Goal: Information Seeking & Learning: Check status

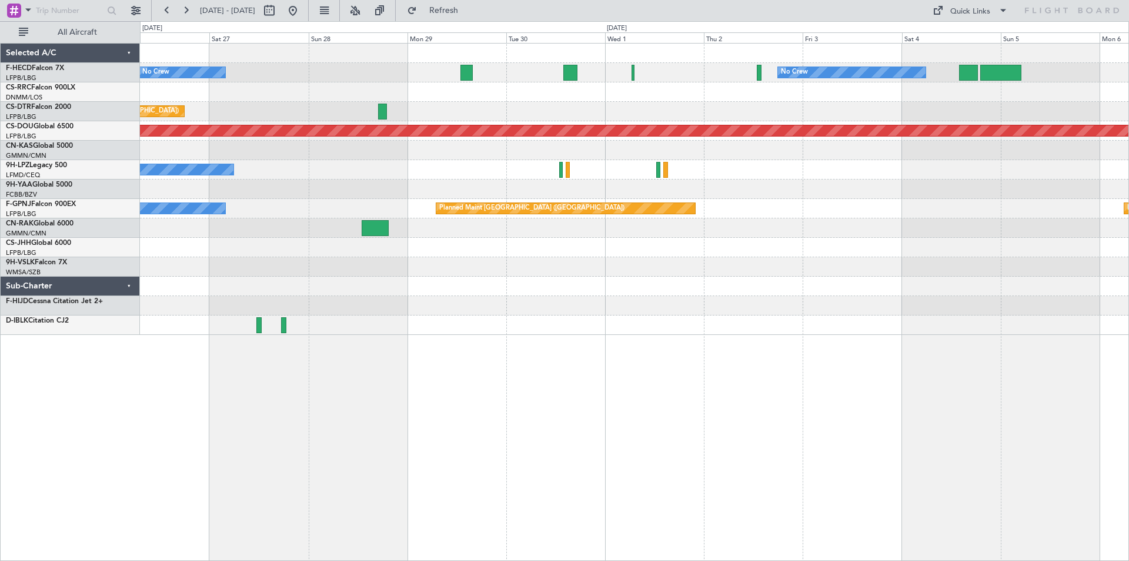
click at [579, 243] on div "Planned Maint [GEOGRAPHIC_DATA] ([GEOGRAPHIC_DATA]) No Crew No Crew No Crew [GE…" at bounding box center [634, 189] width 989 height 291
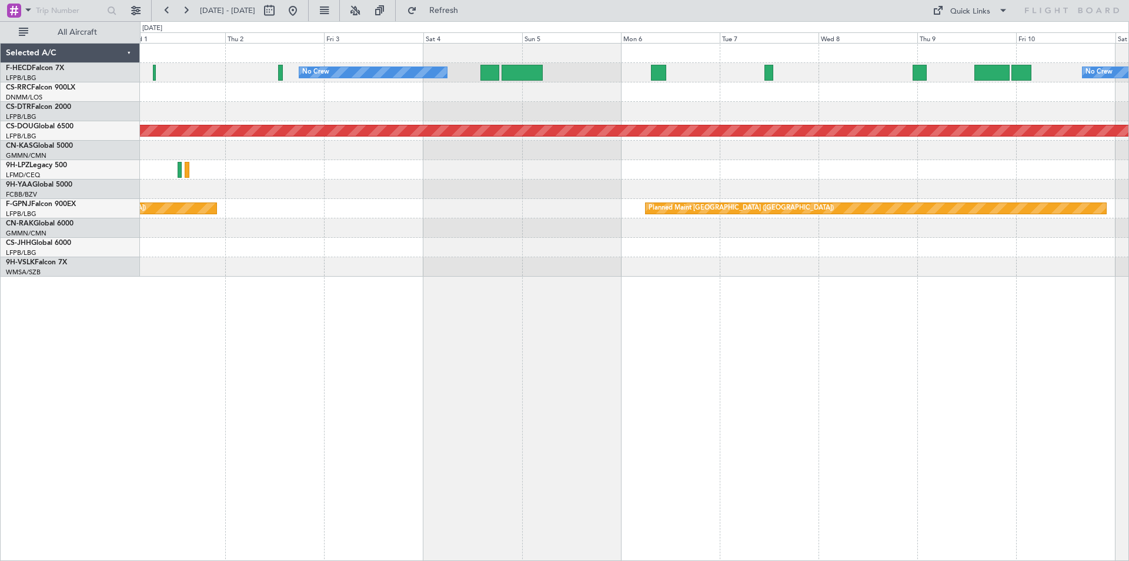
click at [569, 219] on div "No Crew No Crew Planned Maint [GEOGRAPHIC_DATA] ([GEOGRAPHIC_DATA]) Planned Mai…" at bounding box center [634, 160] width 989 height 233
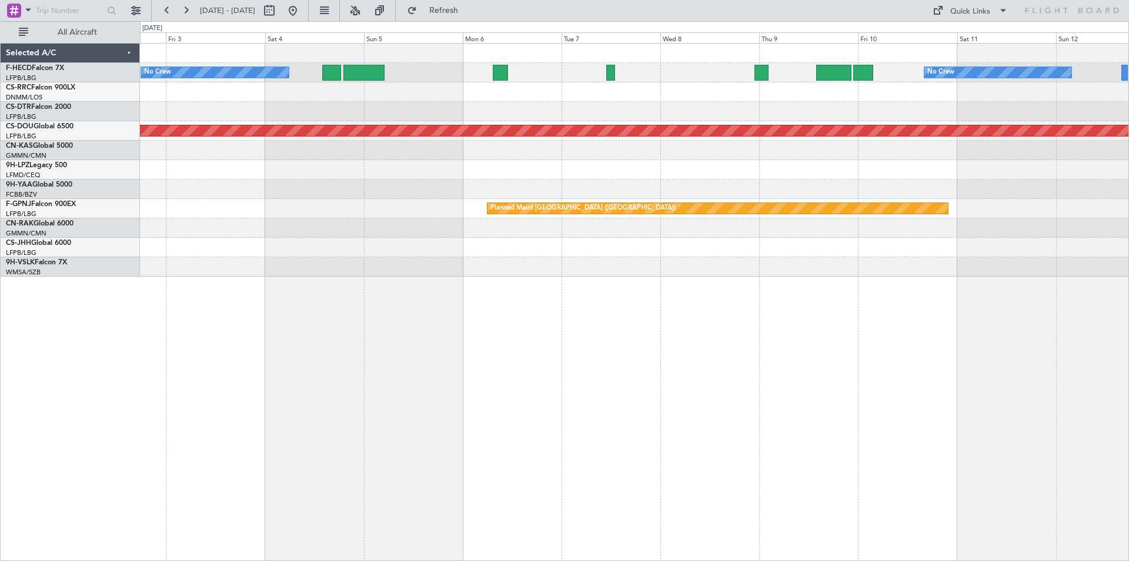
click at [499, 278] on div "No Crew No Crew Planned Maint [GEOGRAPHIC_DATA] ([GEOGRAPHIC_DATA]) Planned Mai…" at bounding box center [634, 302] width 989 height 518
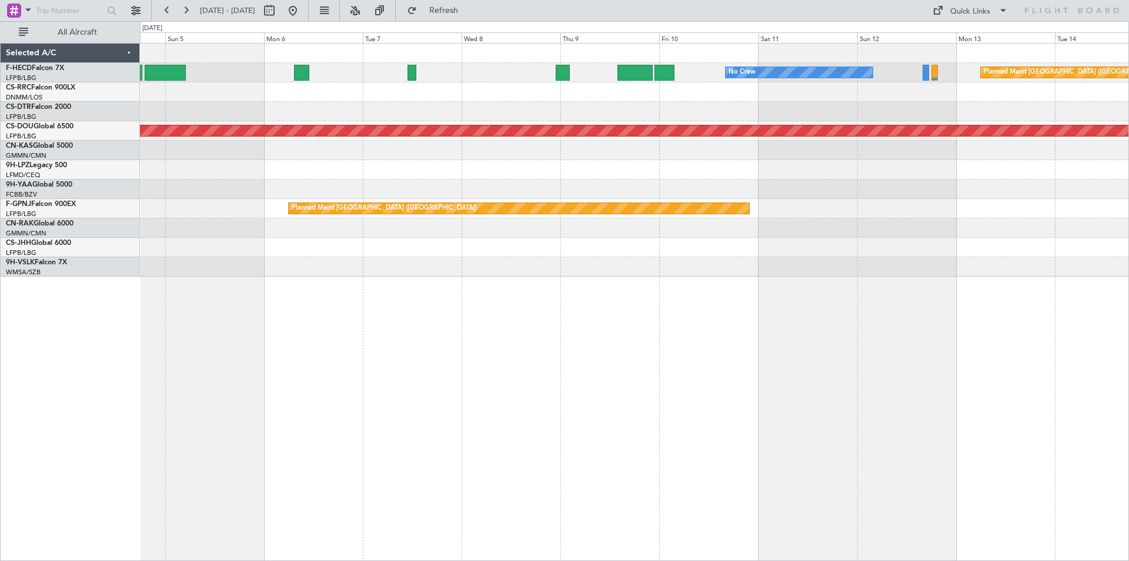
click at [774, 211] on div "No Crew Planned Maint [GEOGRAPHIC_DATA] ([GEOGRAPHIC_DATA]) No Crew Planned Mai…" at bounding box center [634, 160] width 989 height 233
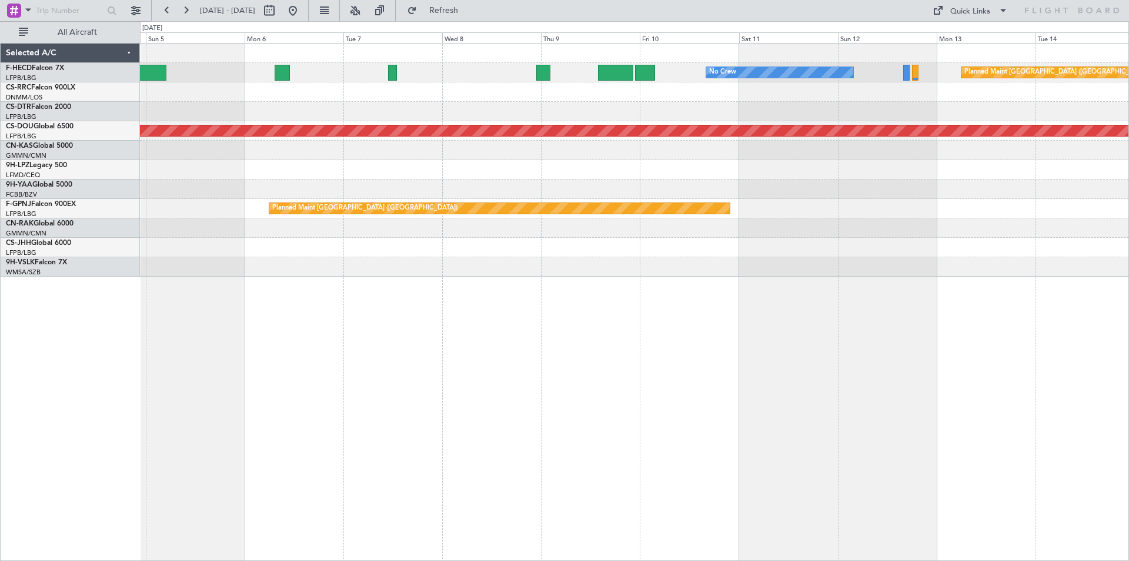
click at [516, 269] on div "No Crew Planned Maint [GEOGRAPHIC_DATA] ([GEOGRAPHIC_DATA]) No Crew Planned Mai…" at bounding box center [634, 160] width 989 height 233
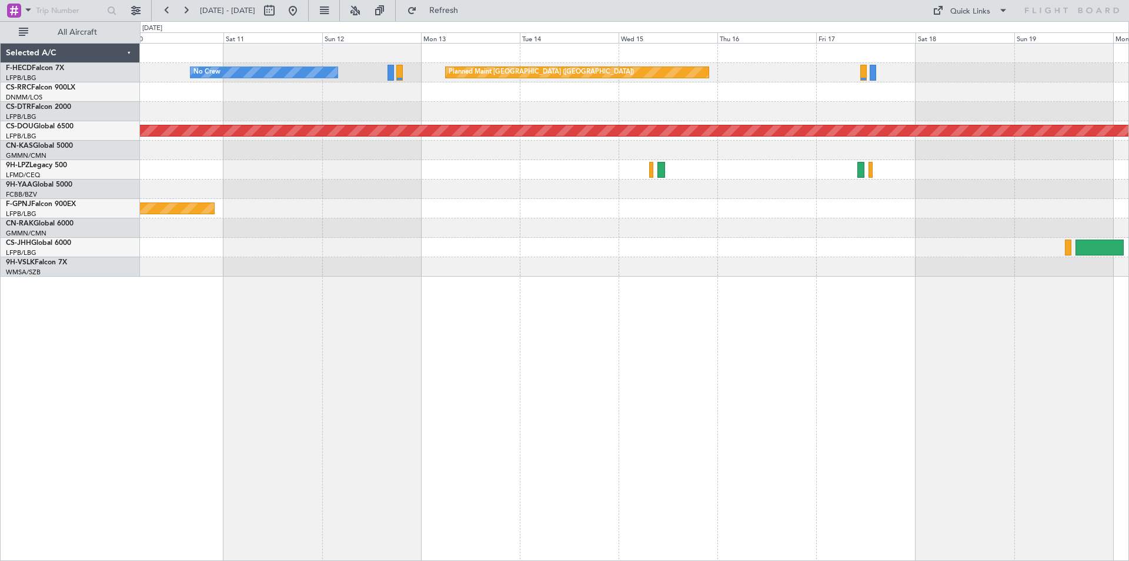
click at [262, 252] on div "No Crew Planned Maint [GEOGRAPHIC_DATA] ([GEOGRAPHIC_DATA]) Planned Maint [GEOG…" at bounding box center [634, 160] width 989 height 233
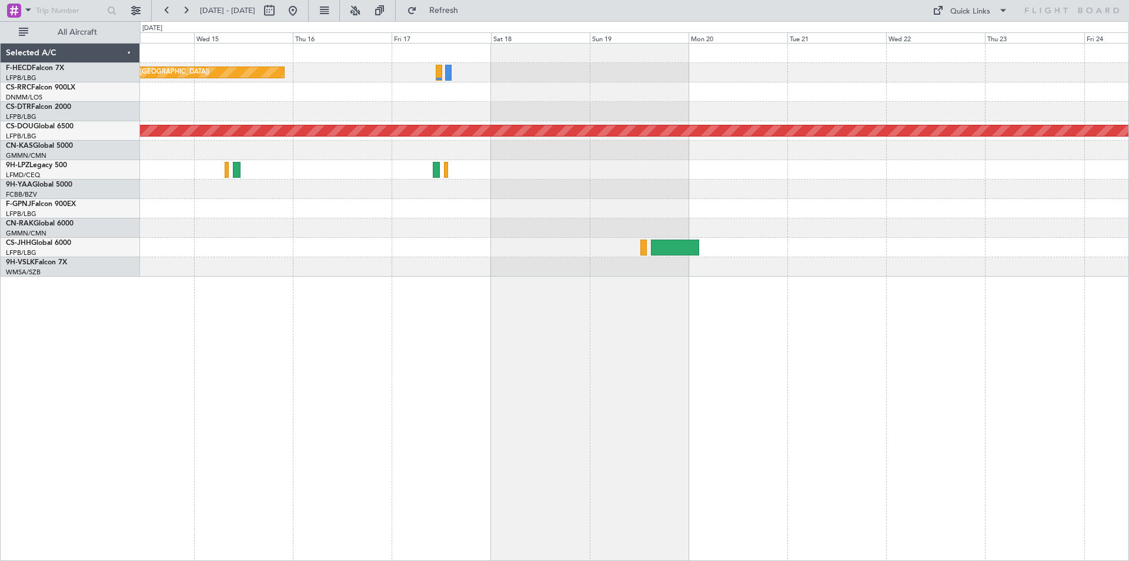
click at [400, 162] on div "Planned Maint [GEOGRAPHIC_DATA] ([GEOGRAPHIC_DATA]) No Crew Planned Maint [GEOG…" at bounding box center [634, 160] width 989 height 233
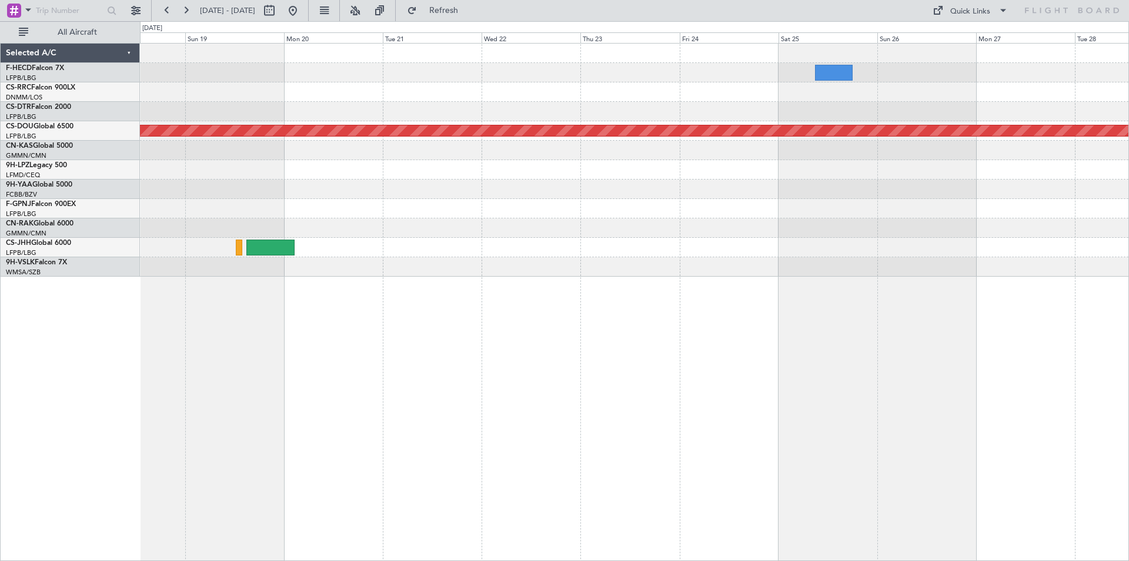
click at [466, 153] on div "Planned Maint London ([GEOGRAPHIC_DATA])" at bounding box center [634, 160] width 989 height 233
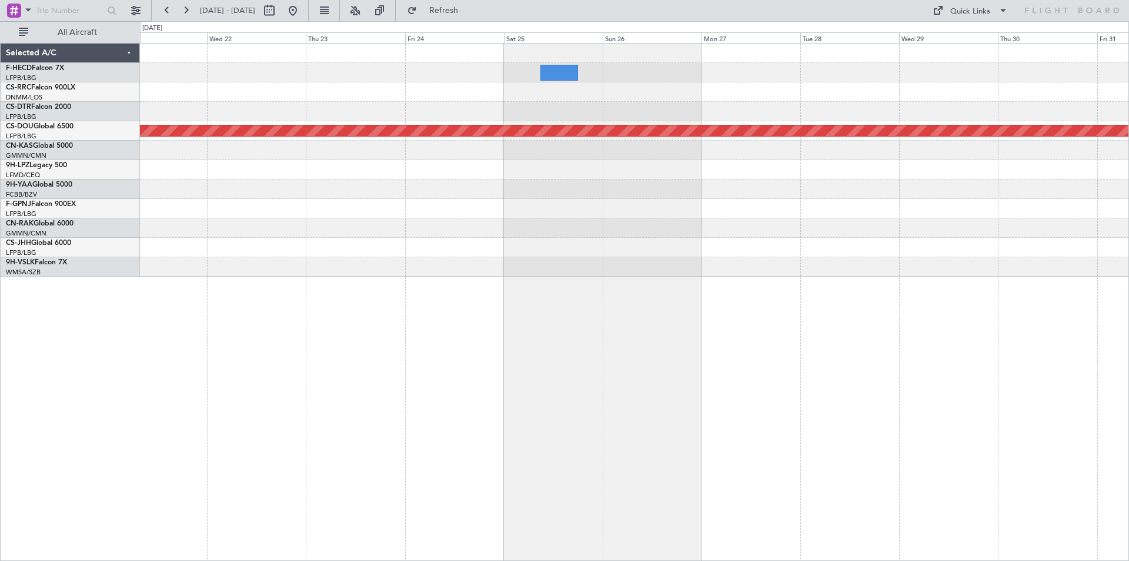
click at [538, 124] on div "Planned Maint London ([GEOGRAPHIC_DATA])" at bounding box center [634, 160] width 989 height 233
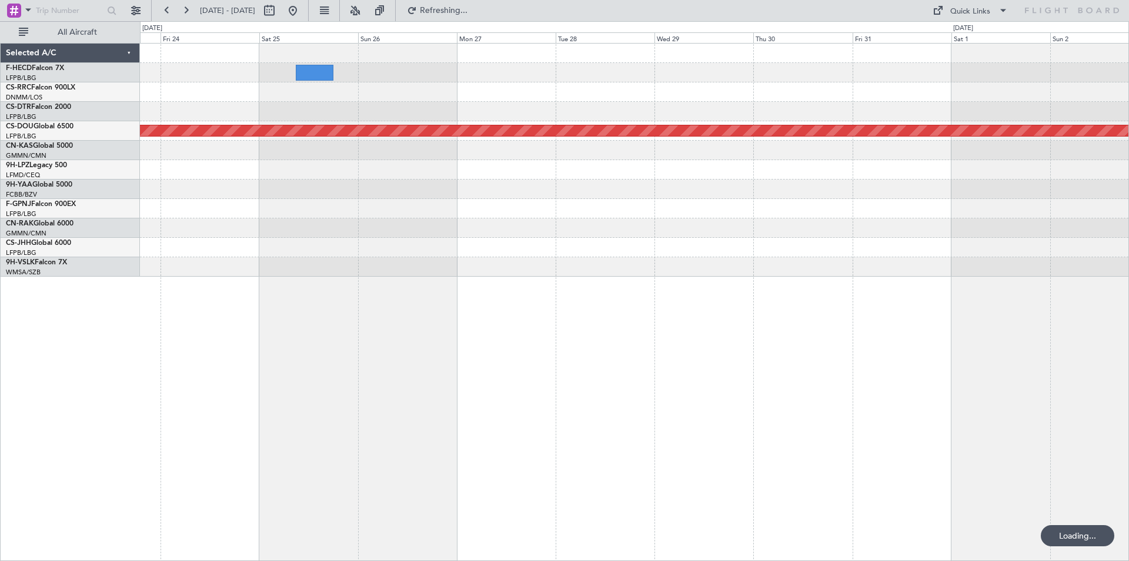
click at [334, 94] on div at bounding box center [634, 91] width 989 height 19
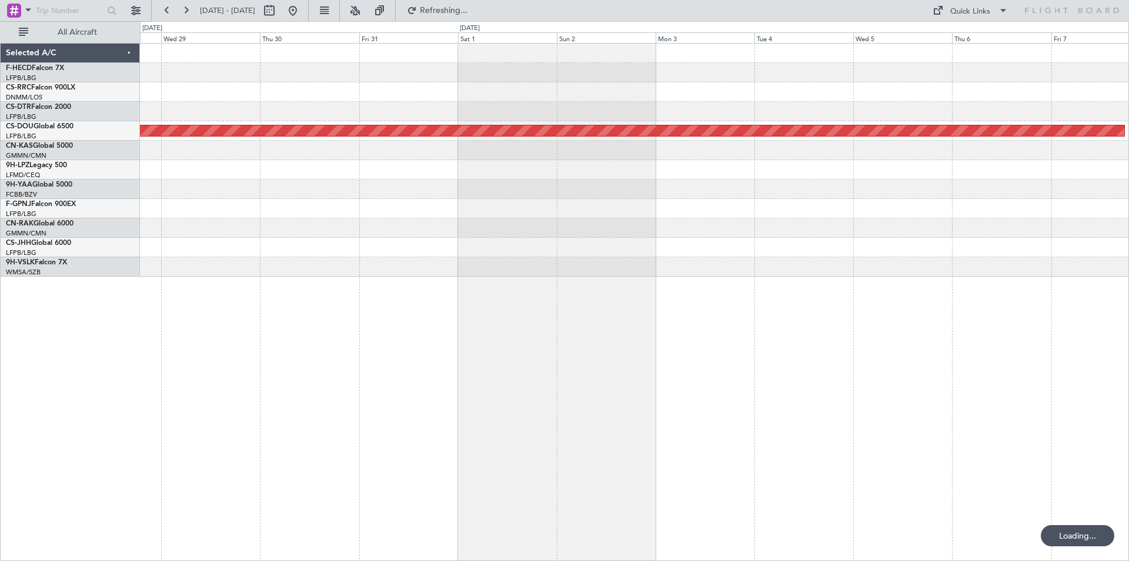
click at [506, 75] on div "Planned Maint London ([GEOGRAPHIC_DATA])" at bounding box center [634, 160] width 989 height 233
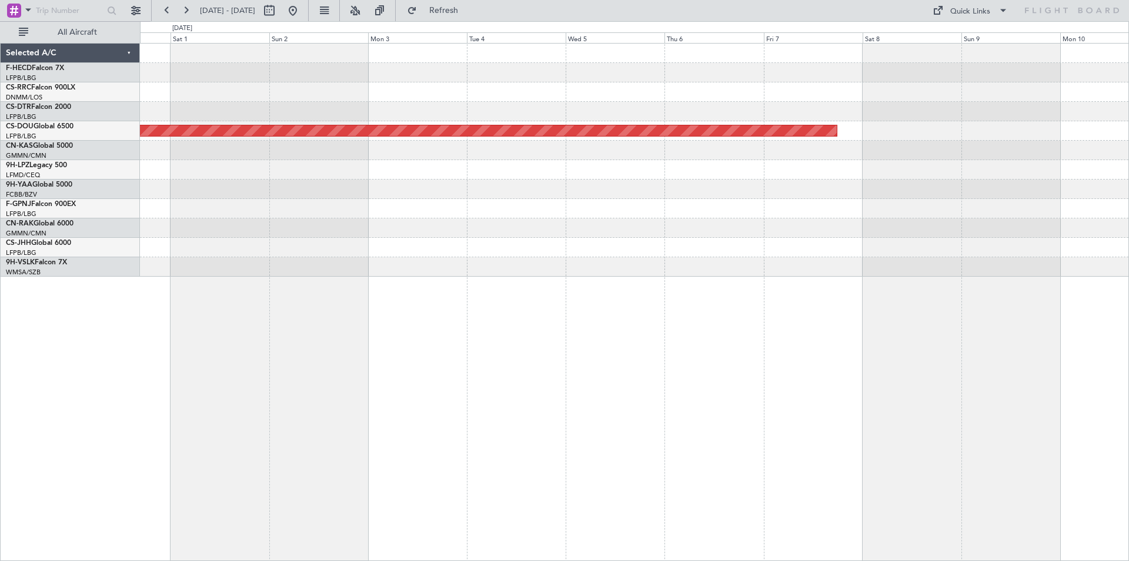
click at [419, 67] on div "Planned Maint [GEOGRAPHIC_DATA] ([GEOGRAPHIC_DATA])" at bounding box center [634, 72] width 989 height 19
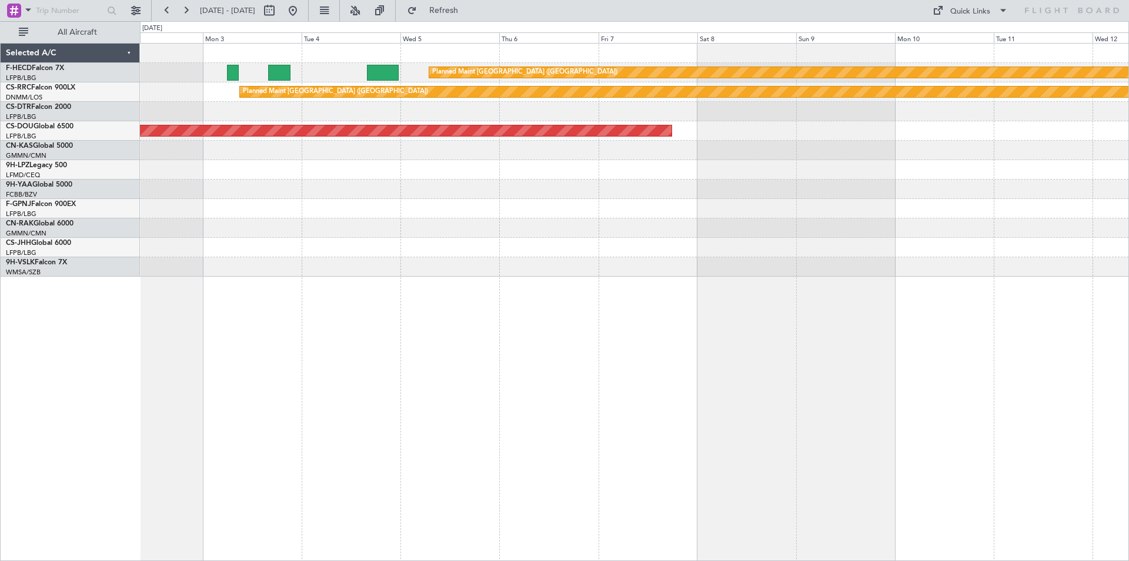
click at [418, 157] on div at bounding box center [634, 150] width 989 height 19
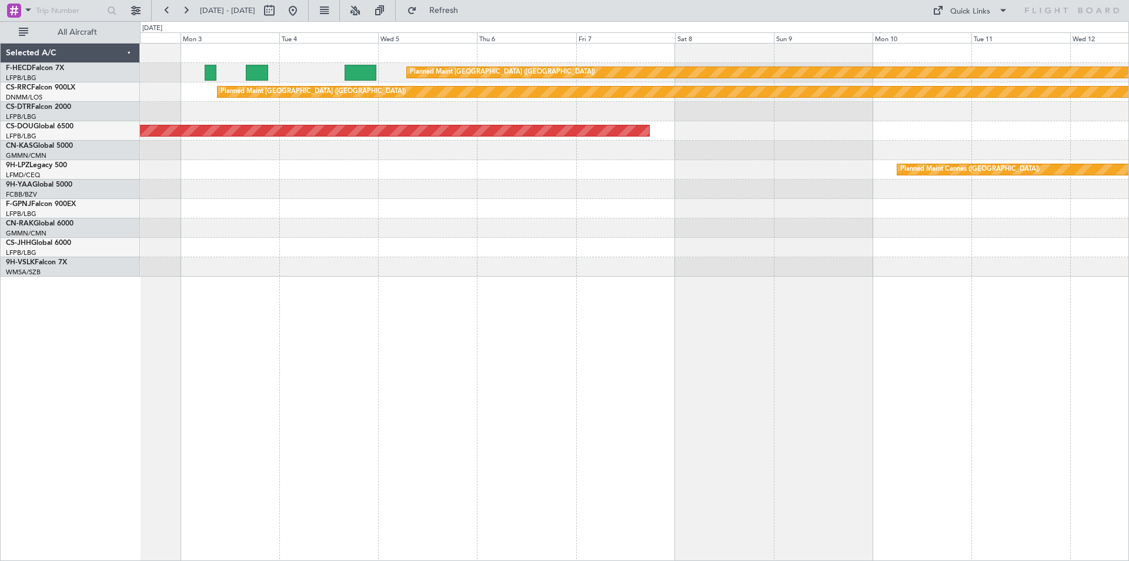
click at [358, 198] on div "Planned Maint [GEOGRAPHIC_DATA] ([GEOGRAPHIC_DATA]) Planned Maint [GEOGRAPHIC_D…" at bounding box center [634, 160] width 989 height 233
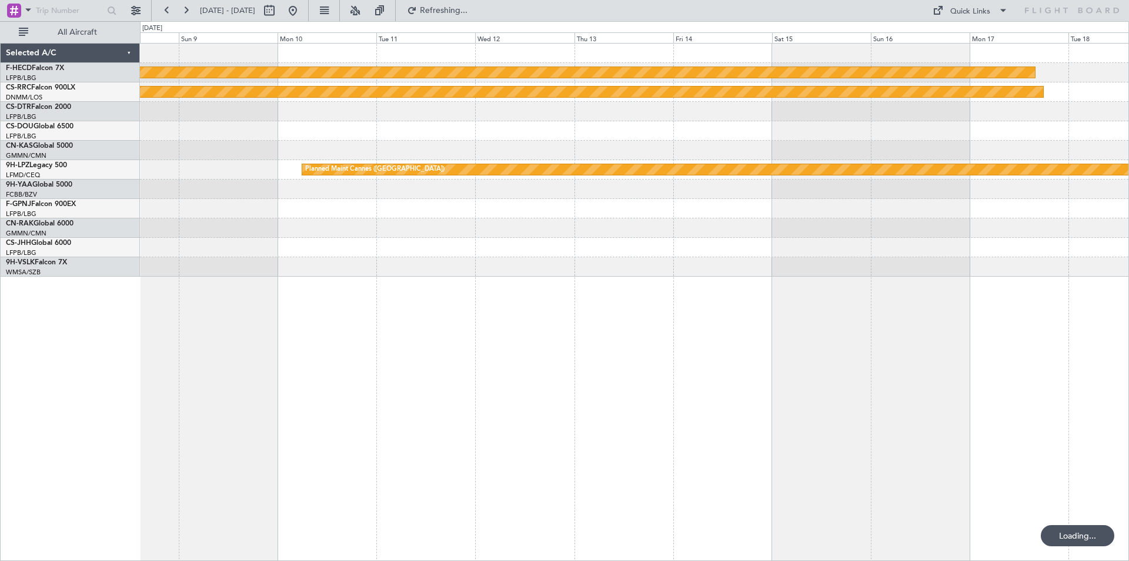
click at [335, 265] on div "Planned Maint [GEOGRAPHIC_DATA] ([GEOGRAPHIC_DATA]) Planned Maint [GEOGRAPHIC_D…" at bounding box center [634, 160] width 989 height 233
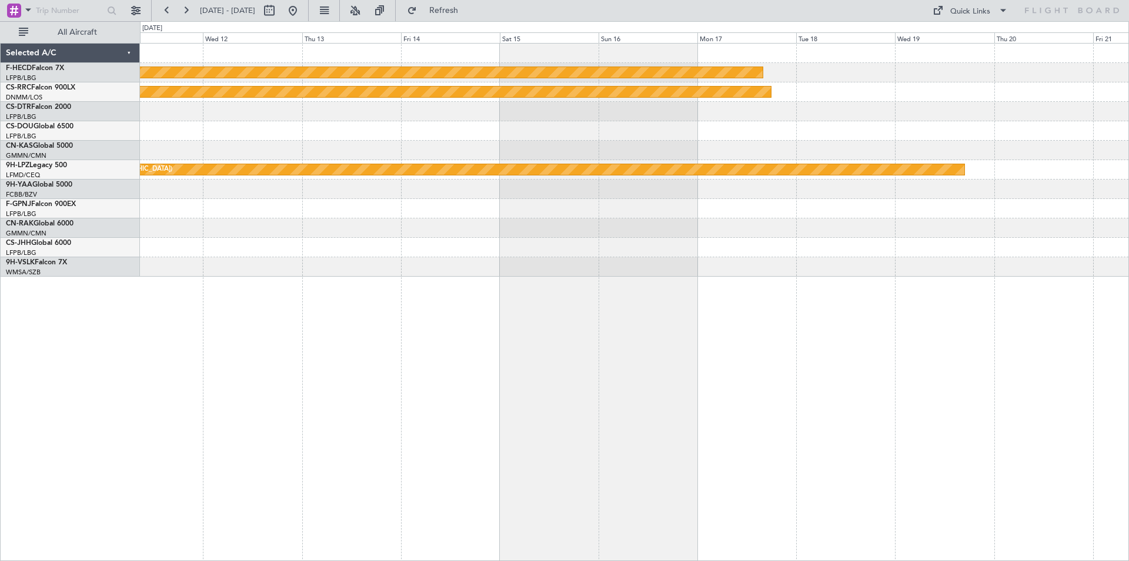
click at [376, 199] on div "Planned Maint [GEOGRAPHIC_DATA] ([GEOGRAPHIC_DATA]) Planned Maint [GEOGRAPHIC_D…" at bounding box center [634, 160] width 989 height 233
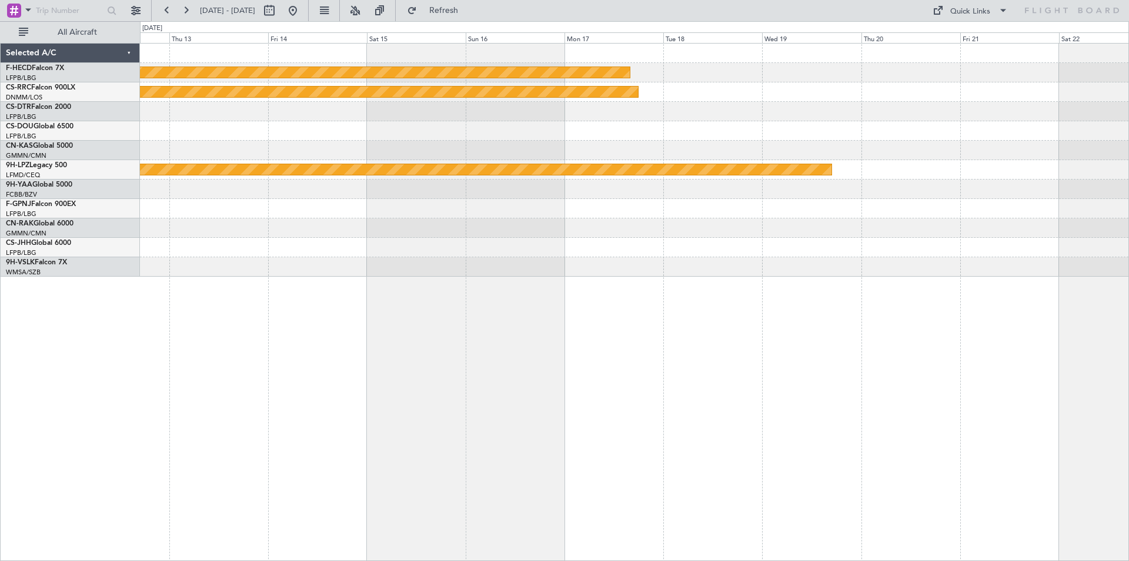
click at [495, 168] on div "Planned Maint [GEOGRAPHIC_DATA] ([GEOGRAPHIC_DATA]) Planned Maint [GEOGRAPHIC_D…" at bounding box center [634, 160] width 989 height 233
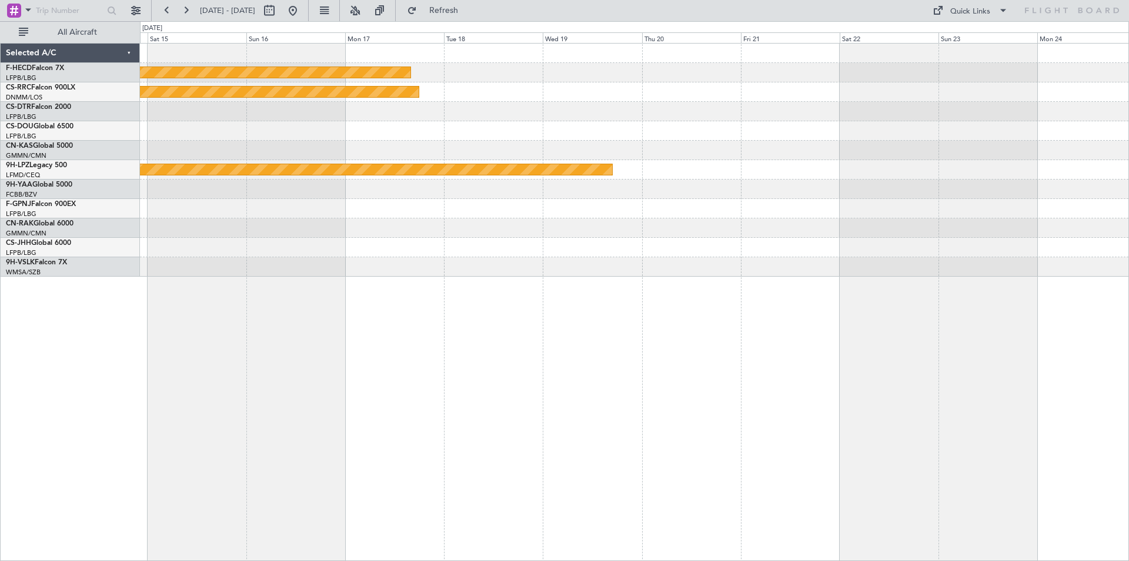
click at [498, 149] on div at bounding box center [634, 150] width 989 height 19
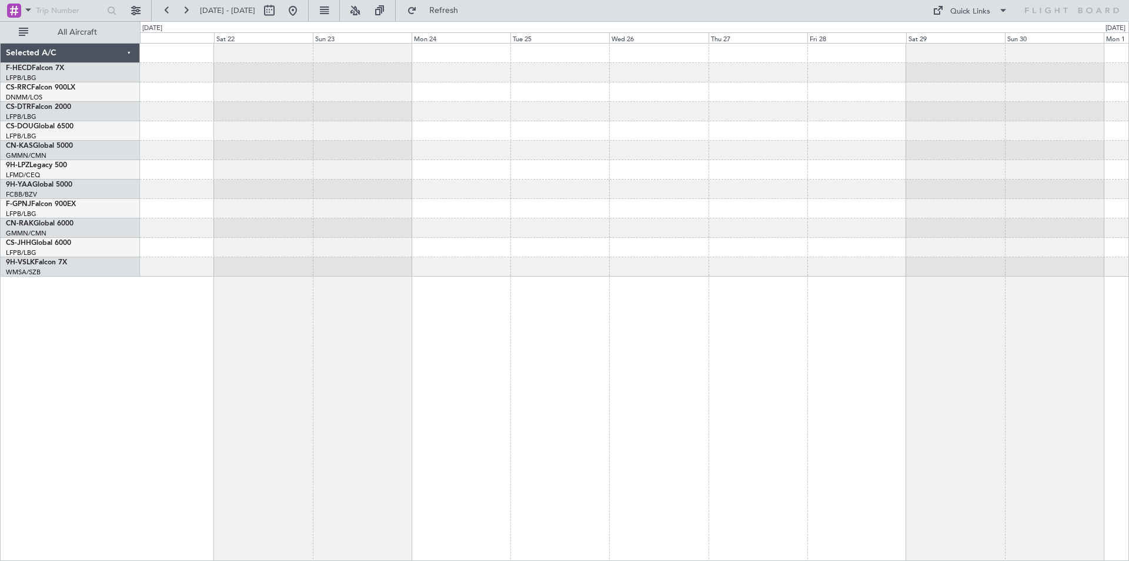
click at [500, 156] on div "Planned Maint Cannes ([GEOGRAPHIC_DATA])" at bounding box center [634, 160] width 989 height 233
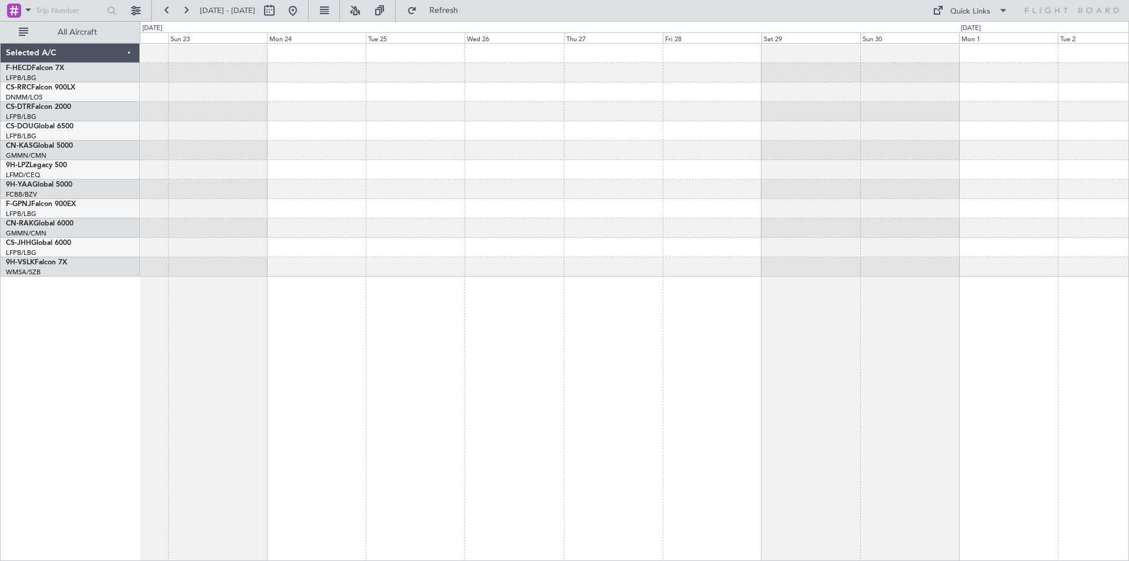
click at [788, 119] on div at bounding box center [634, 160] width 989 height 233
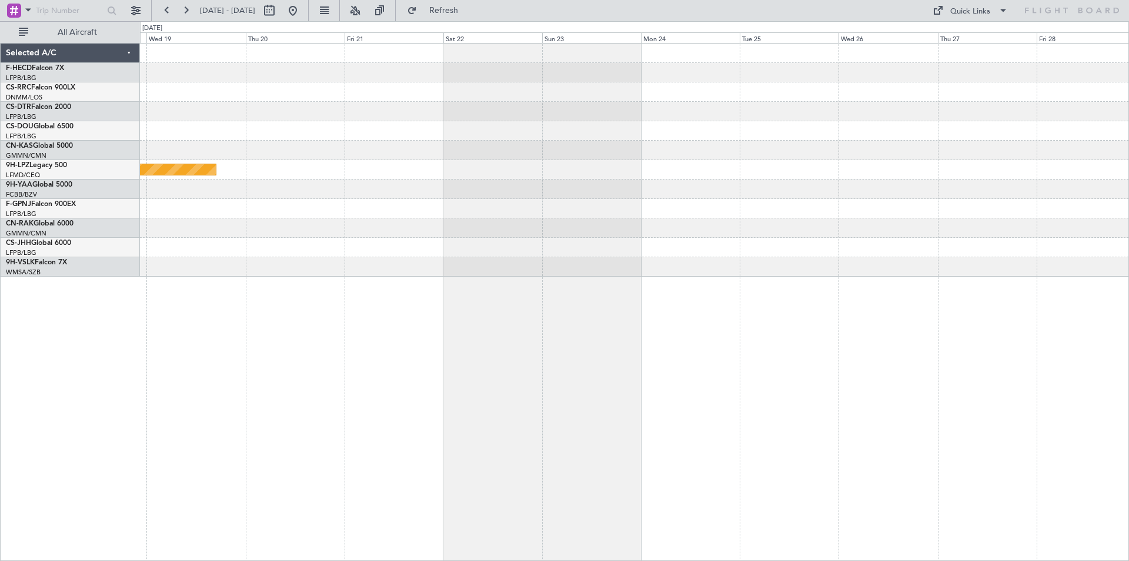
click at [1129, 186] on html "[DATE] - [DATE] Refresh Quick Links All Aircraft Planned Maint [GEOGRAPHIC_DATA…" at bounding box center [564, 280] width 1129 height 561
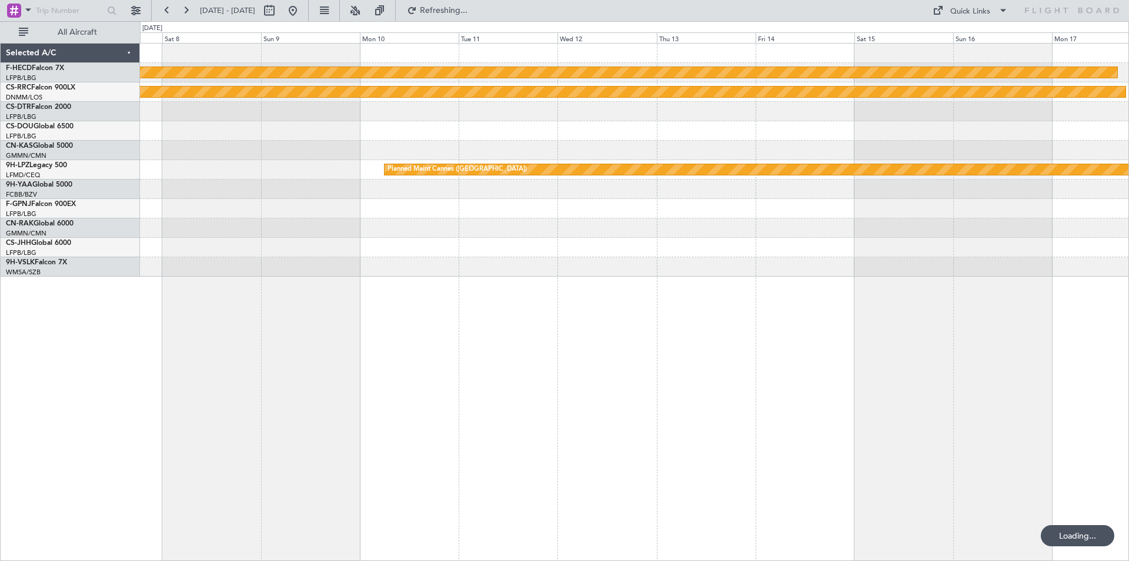
click at [712, 194] on div at bounding box center [634, 188] width 989 height 19
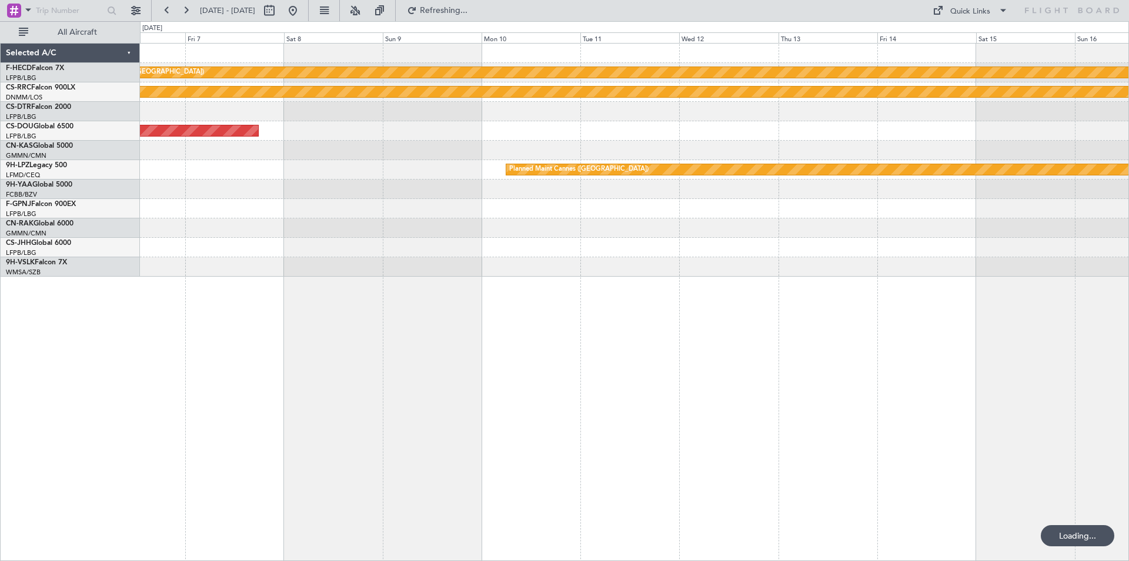
click at [835, 209] on div "Planned Maint [GEOGRAPHIC_DATA] ([GEOGRAPHIC_DATA]) Planned Maint [GEOGRAPHIC_D…" at bounding box center [634, 160] width 989 height 233
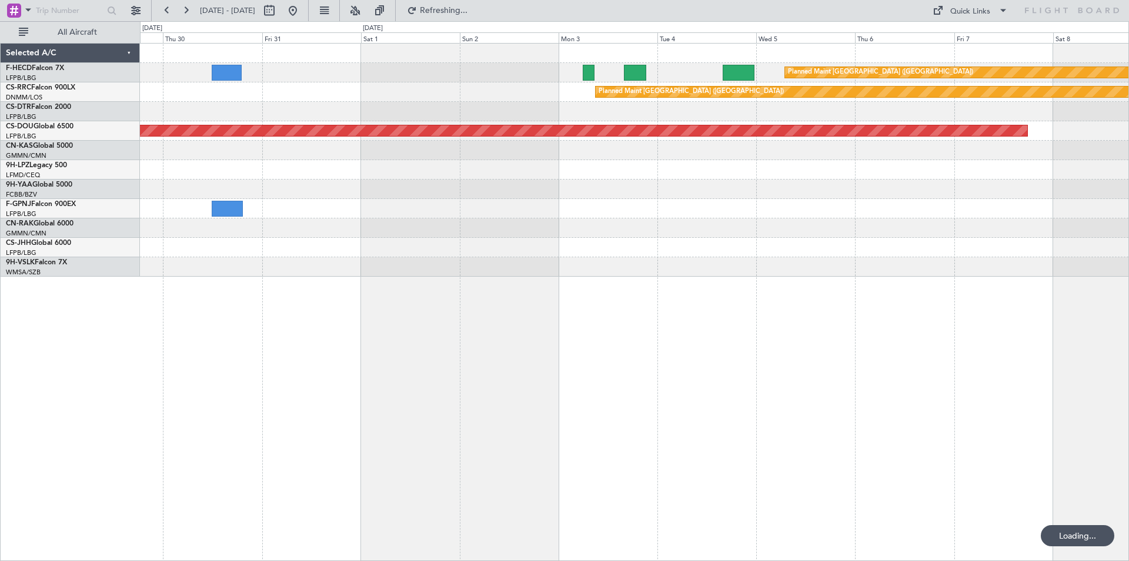
click at [942, 194] on div "Planned Maint [GEOGRAPHIC_DATA] ([GEOGRAPHIC_DATA]) Planned Maint [GEOGRAPHIC_D…" at bounding box center [634, 160] width 989 height 233
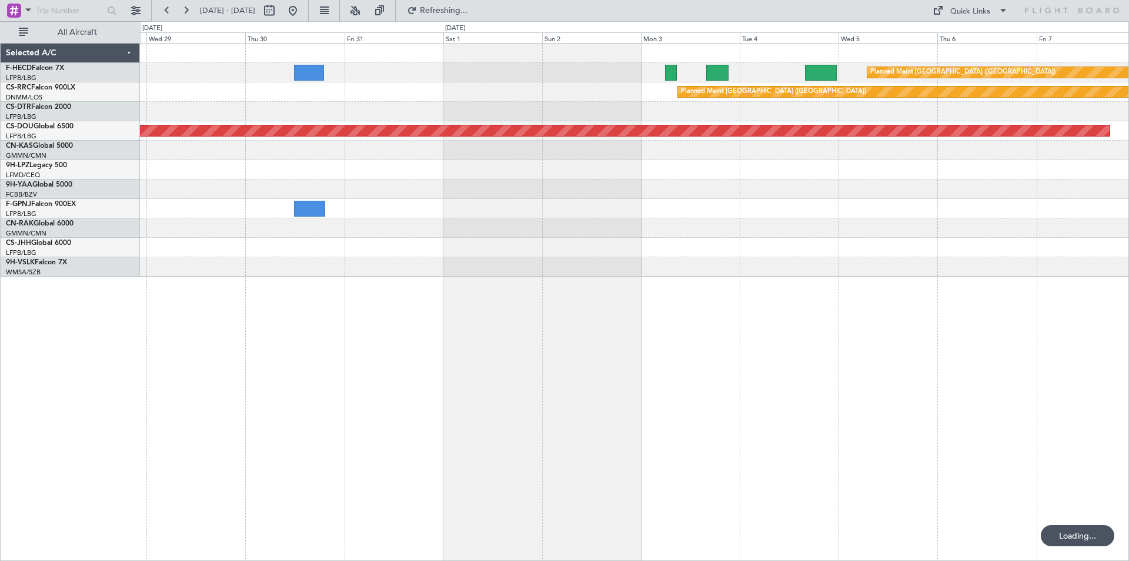
click at [1029, 197] on div "Planned Maint [GEOGRAPHIC_DATA] ([GEOGRAPHIC_DATA]) Planned Maint [GEOGRAPHIC_D…" at bounding box center [634, 160] width 989 height 233
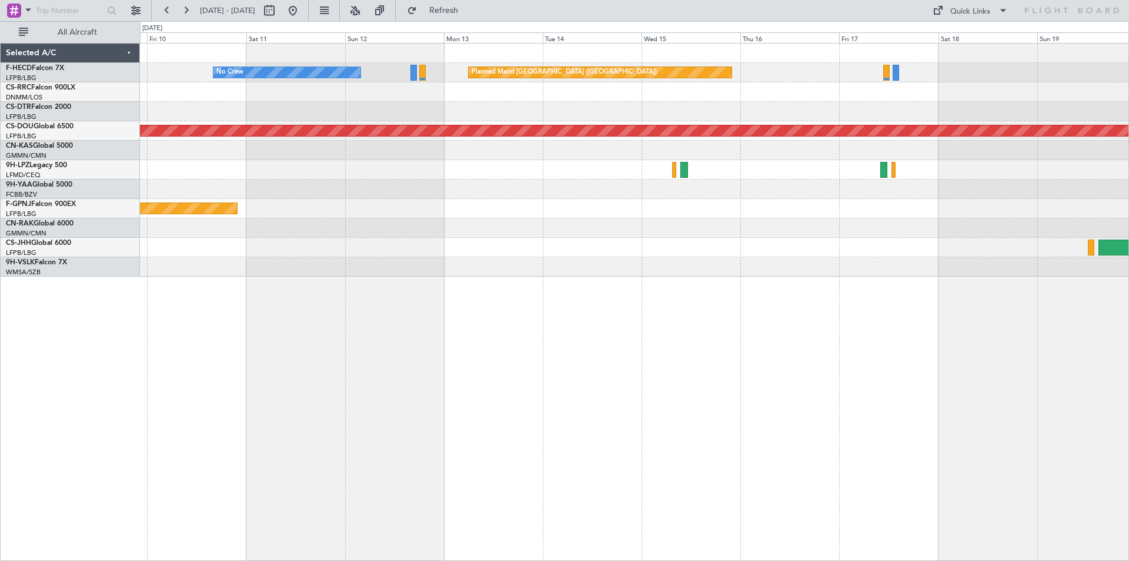
click at [870, 181] on div "Planned Maint [GEOGRAPHIC_DATA] ([GEOGRAPHIC_DATA]) No Crew Planned Maint [GEOG…" at bounding box center [634, 160] width 989 height 233
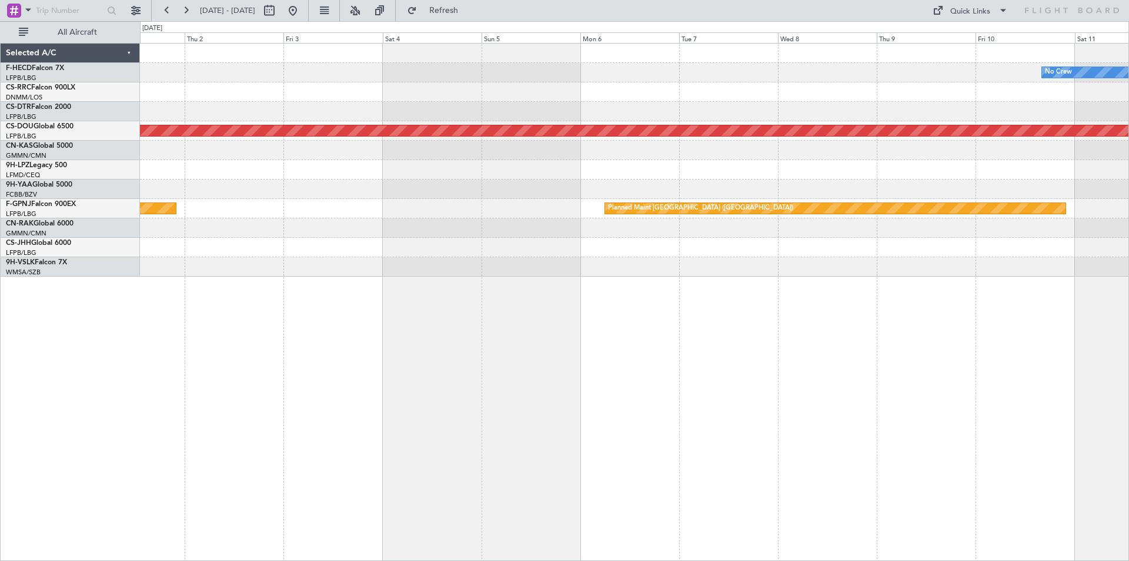
click at [838, 153] on div "No Crew Planned Maint [GEOGRAPHIC_DATA] ([GEOGRAPHIC_DATA]) Planned Maint [GEOG…" at bounding box center [634, 160] width 989 height 233
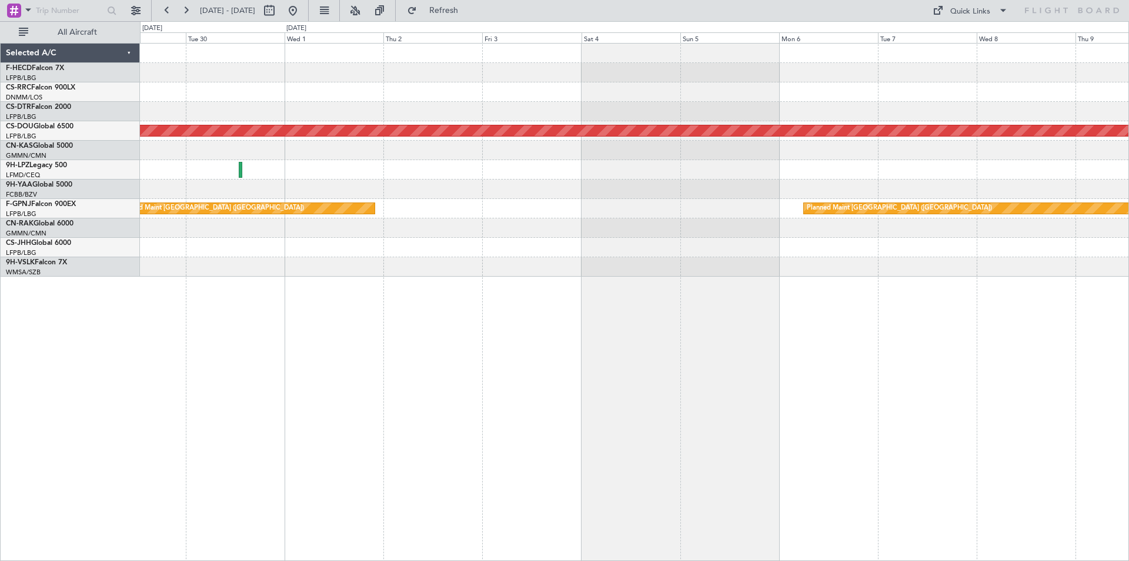
click at [843, 128] on div "No Crew Planned Maint [GEOGRAPHIC_DATA] ([GEOGRAPHIC_DATA]) Planned Maint [GEOG…" at bounding box center [634, 160] width 989 height 233
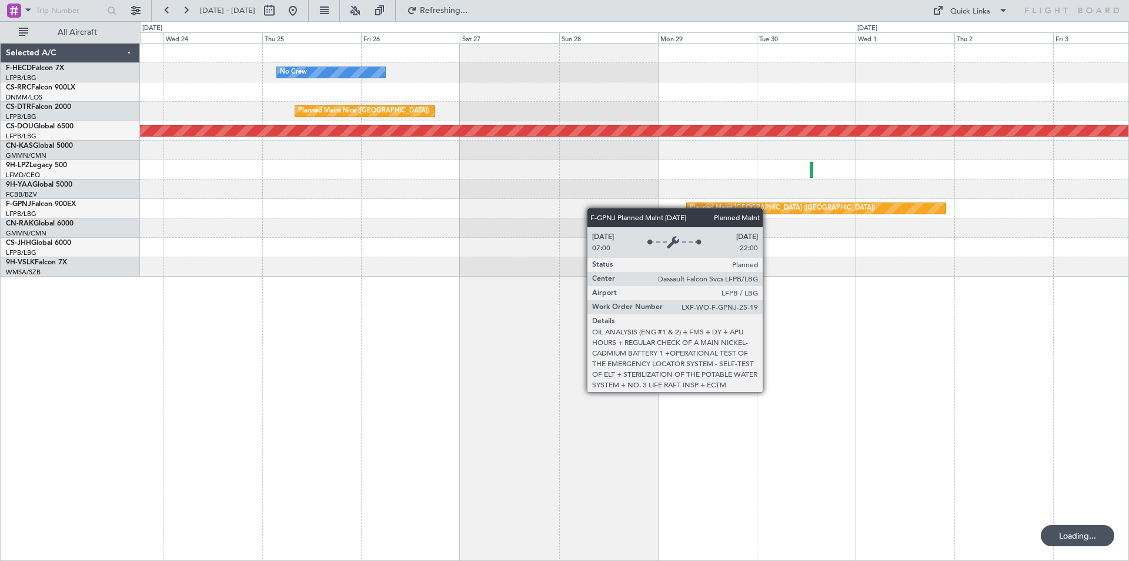
click at [736, 204] on div "No Crew [GEOGRAPHIC_DATA] ([GEOGRAPHIC_DATA]) AOG Maint Sofia Planned Maint [GE…" at bounding box center [634, 160] width 989 height 233
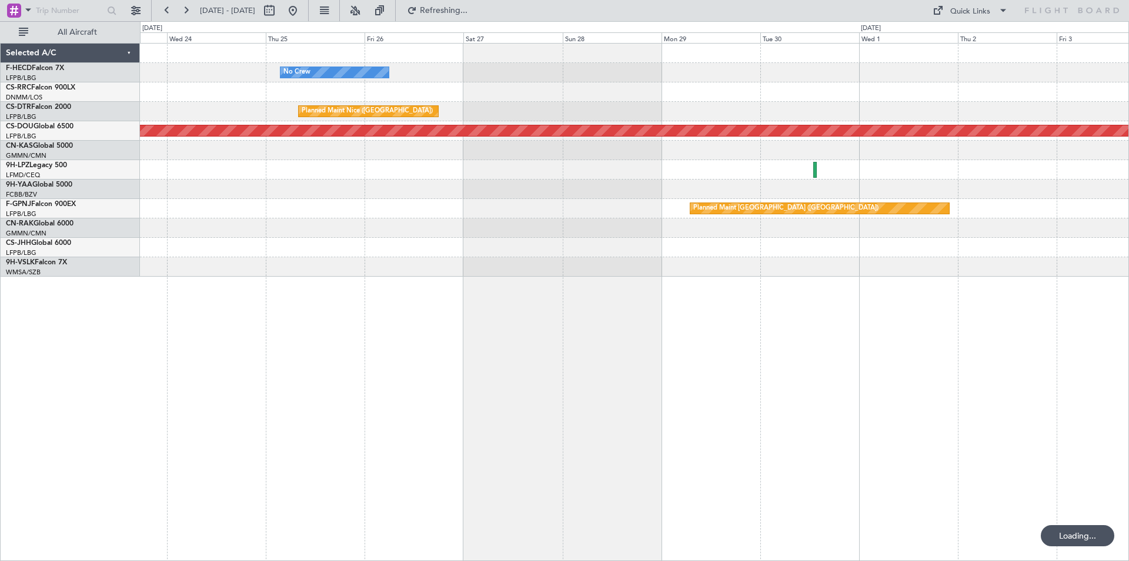
click at [724, 196] on div "No Crew [GEOGRAPHIC_DATA] ([GEOGRAPHIC_DATA]) AOG Maint Sofia Planned Maint [GE…" at bounding box center [634, 160] width 989 height 233
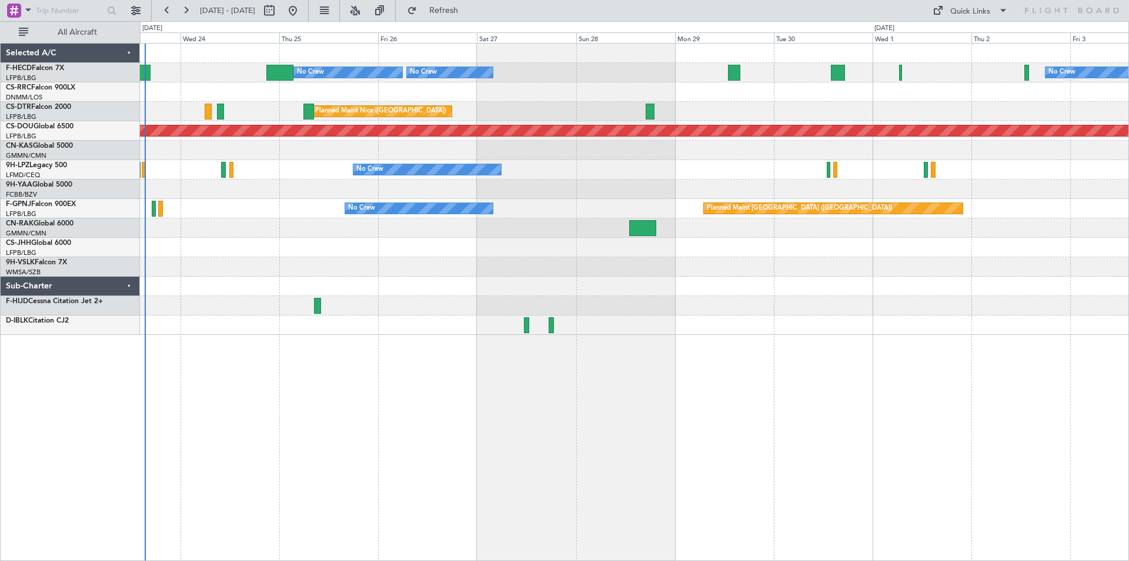
click at [676, 300] on div "No Crew Planned Maint [GEOGRAPHIC_DATA] ([GEOGRAPHIC_DATA]) No Crew No Crew No …" at bounding box center [634, 189] width 989 height 291
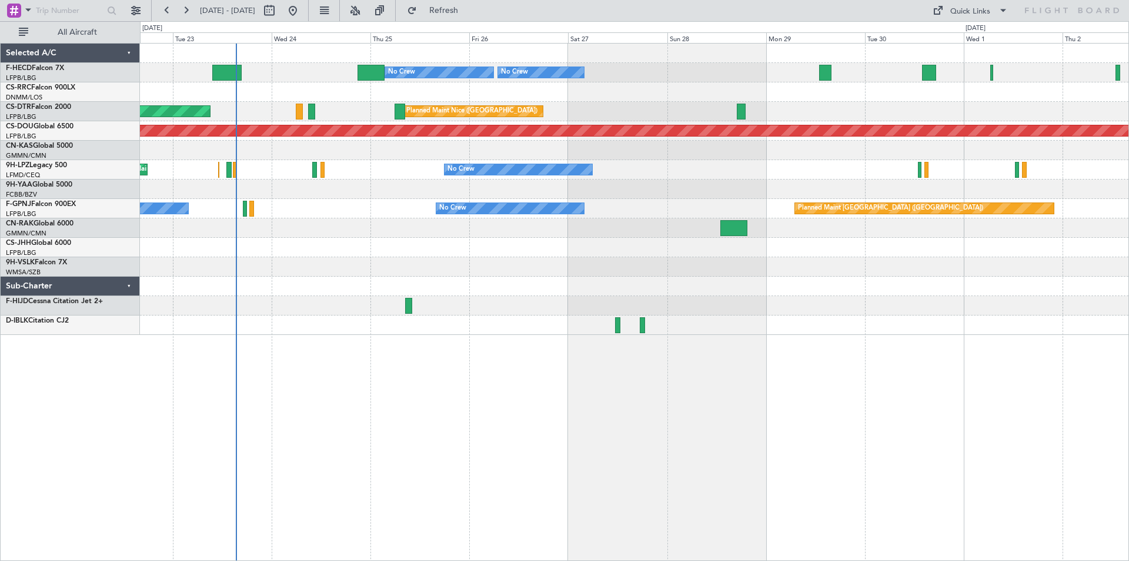
click at [614, 270] on div at bounding box center [634, 266] width 989 height 19
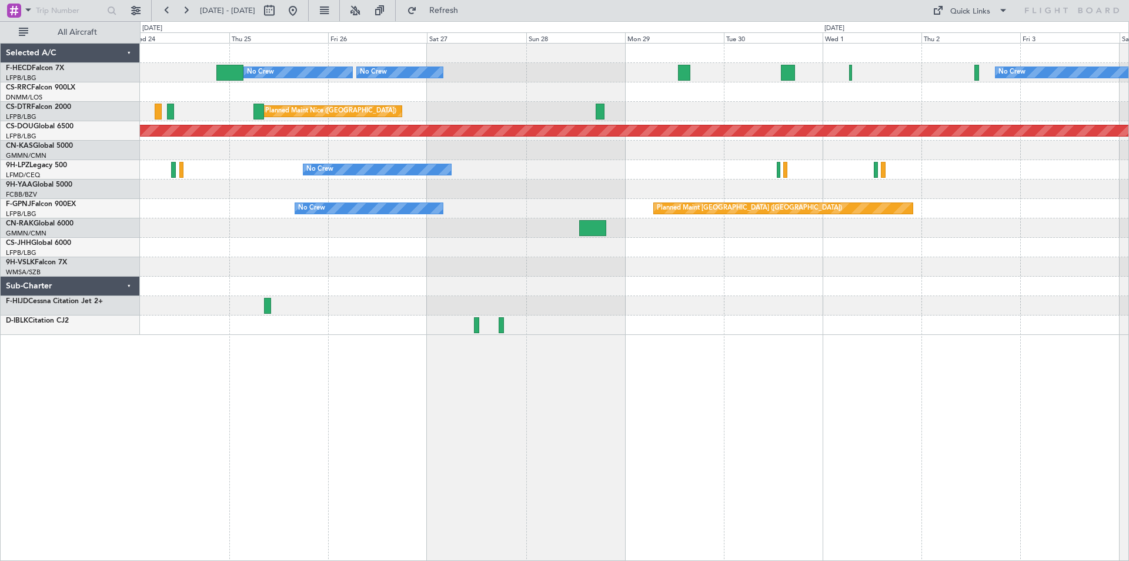
click at [658, 221] on div "No Crew Planned Maint [GEOGRAPHIC_DATA] ([GEOGRAPHIC_DATA]) No Crew No Crew [GE…" at bounding box center [634, 189] width 989 height 291
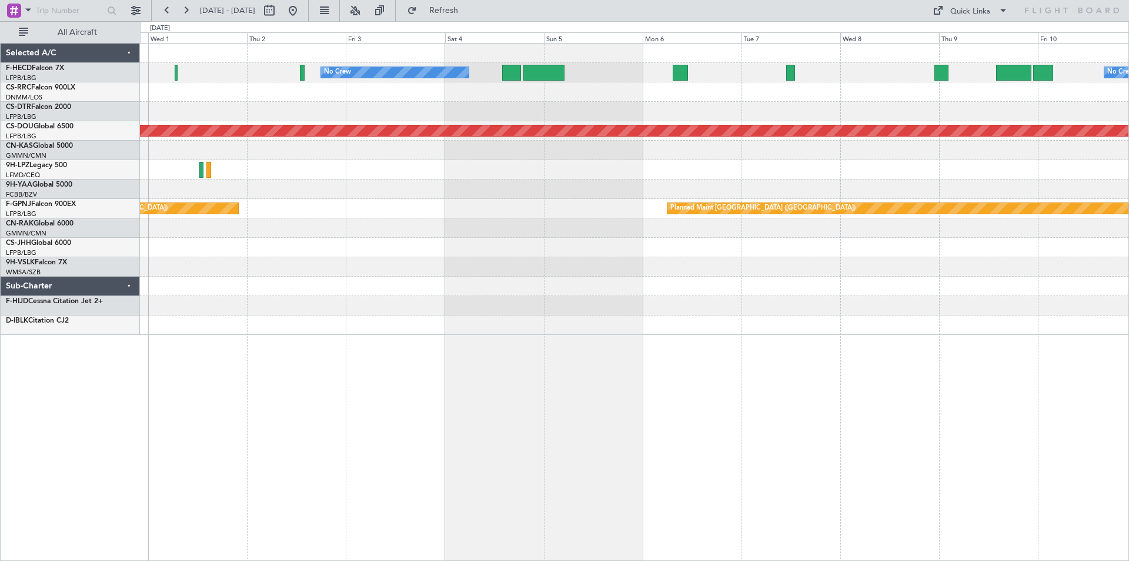
click at [238, 399] on div "No Crew No Crew Planned Maint [GEOGRAPHIC_DATA] ([GEOGRAPHIC_DATA]) Planned Mai…" at bounding box center [634, 302] width 989 height 518
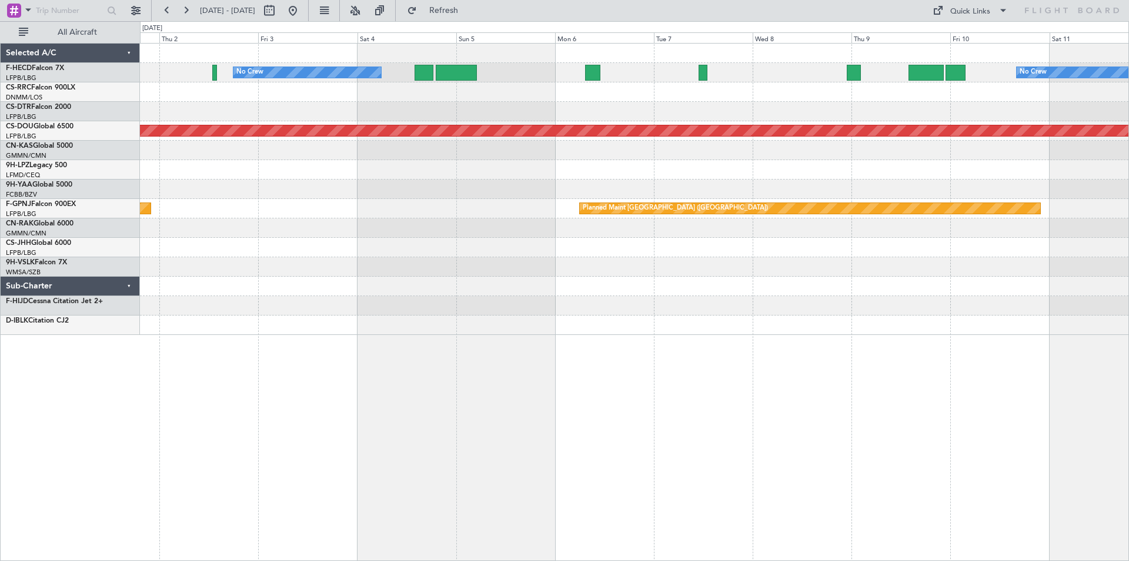
click at [94, 377] on div "No Crew No Crew Planned Maint [GEOGRAPHIC_DATA] ([GEOGRAPHIC_DATA]) Planned Mai…" at bounding box center [564, 290] width 1129 height 539
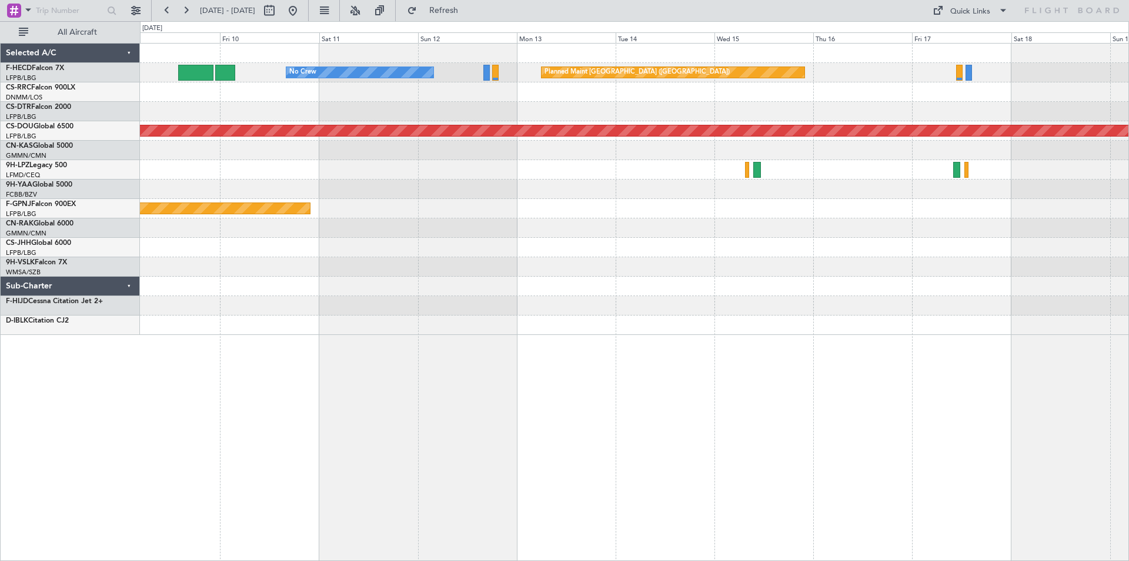
click at [355, 234] on div "No Crew Planned Maint [GEOGRAPHIC_DATA] ([GEOGRAPHIC_DATA]) Planned Maint [GEOG…" at bounding box center [634, 189] width 989 height 291
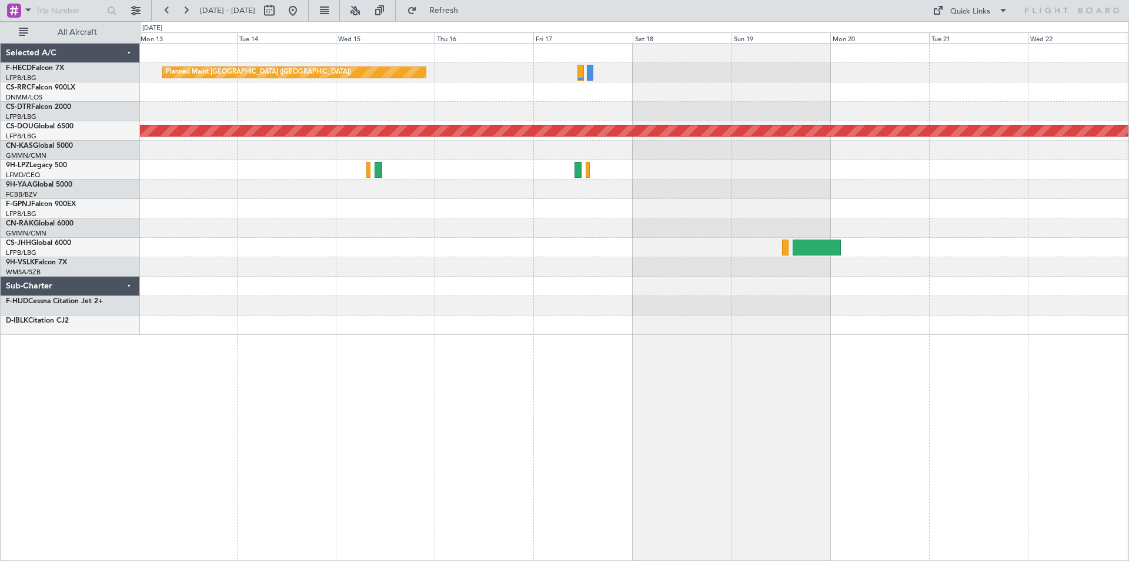
click at [254, 261] on div "Planned Maint [GEOGRAPHIC_DATA] ([GEOGRAPHIC_DATA]) No Crew Planned Maint [GEOG…" at bounding box center [634, 189] width 989 height 291
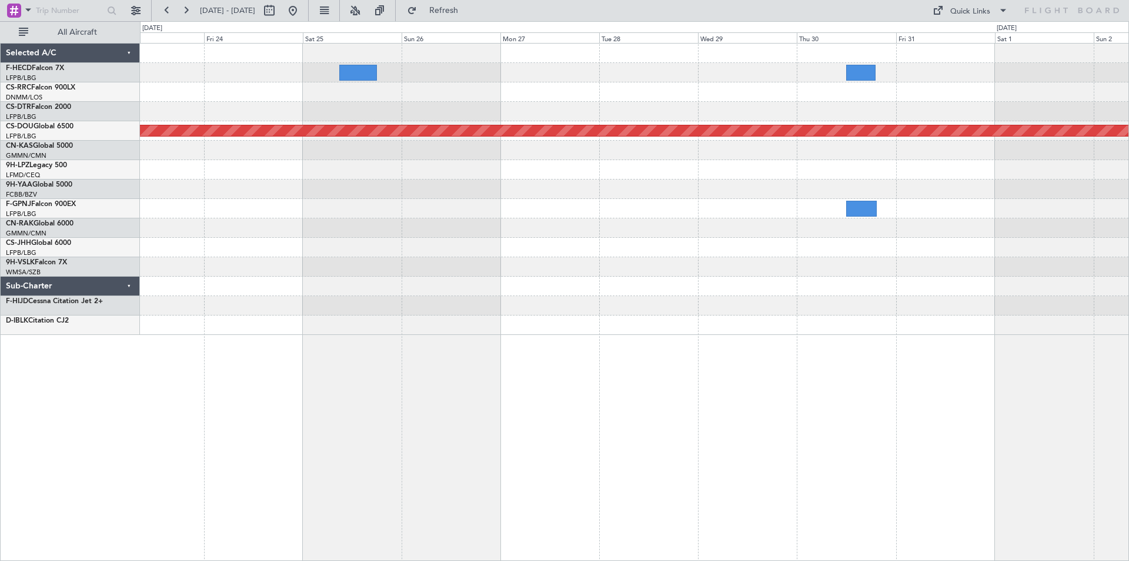
click at [322, 231] on div "Planned Maint [GEOGRAPHIC_DATA] ([GEOGRAPHIC_DATA]) Planned Maint [GEOGRAPHIC_D…" at bounding box center [634, 189] width 989 height 291
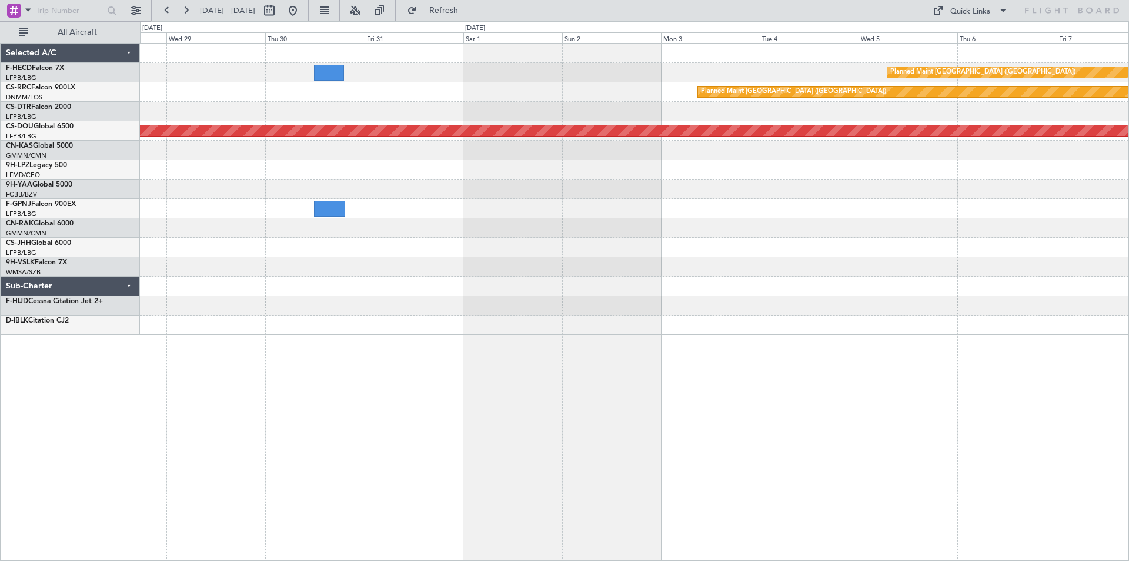
click at [330, 263] on div "Planned Maint [GEOGRAPHIC_DATA] ([GEOGRAPHIC_DATA]) Planned Maint [GEOGRAPHIC_D…" at bounding box center [634, 189] width 989 height 291
